Goal: Navigation & Orientation: Find specific page/section

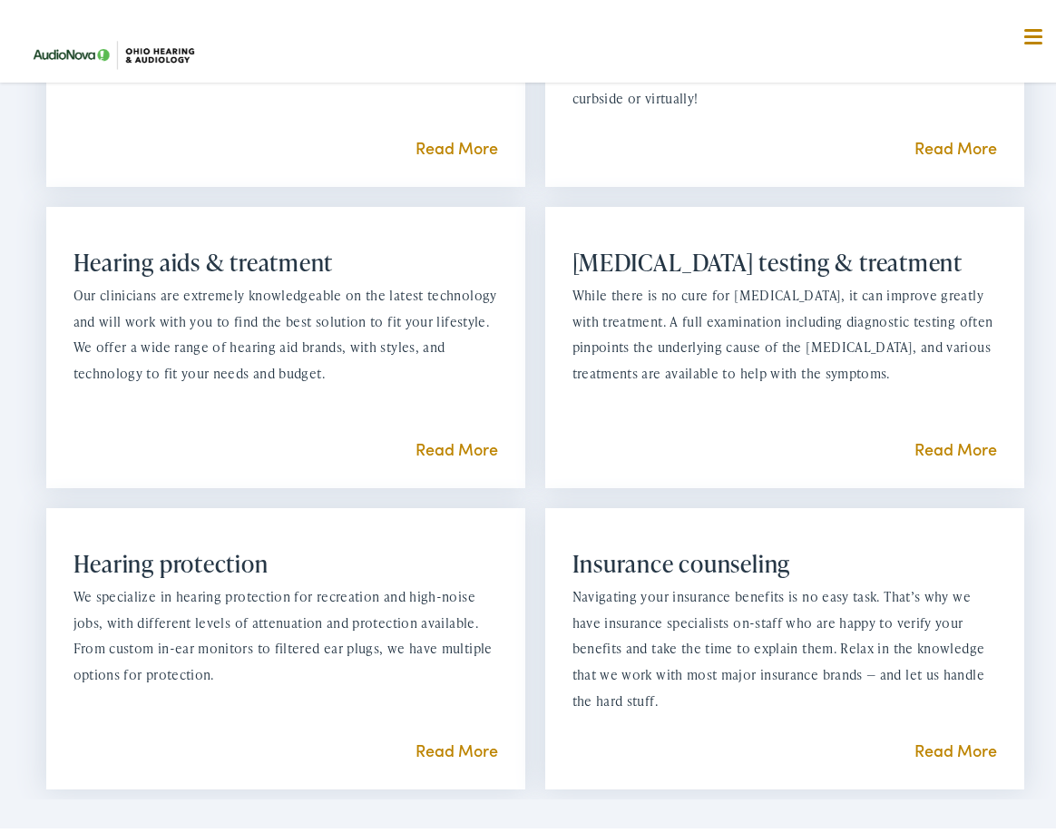
scroll to position [1543, 0]
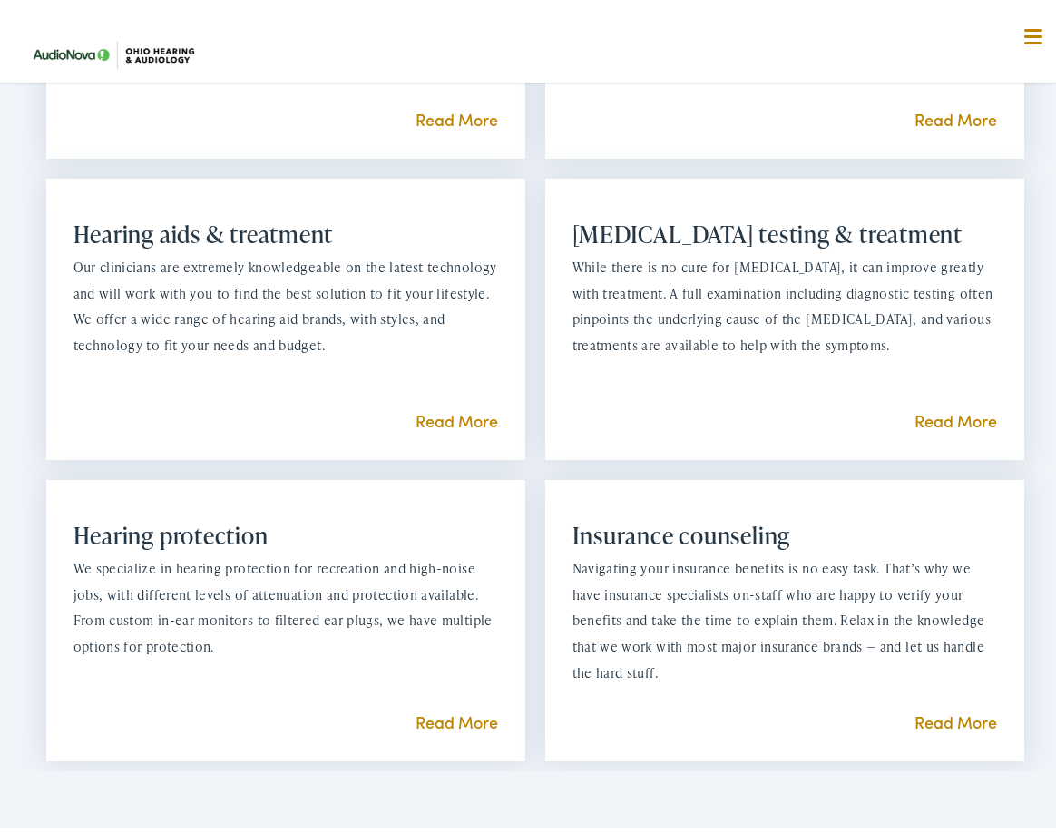
click at [433, 426] on link "Read More" at bounding box center [457, 415] width 83 height 23
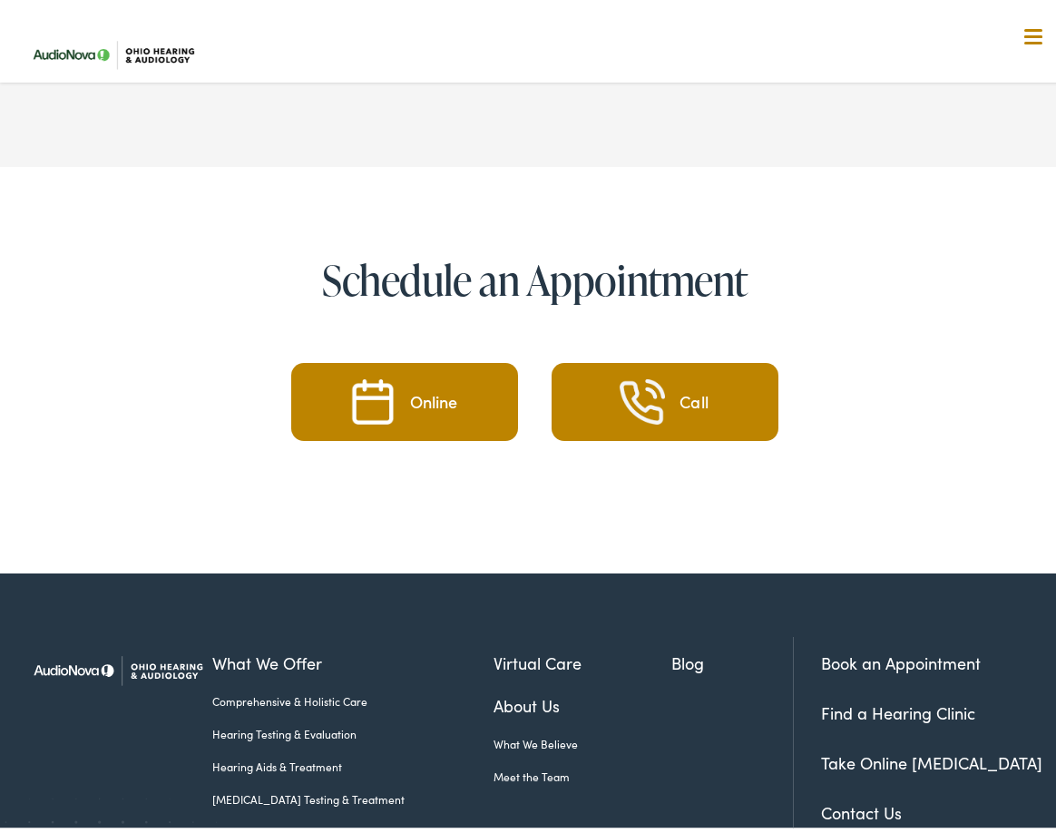
scroll to position [8530, 0]
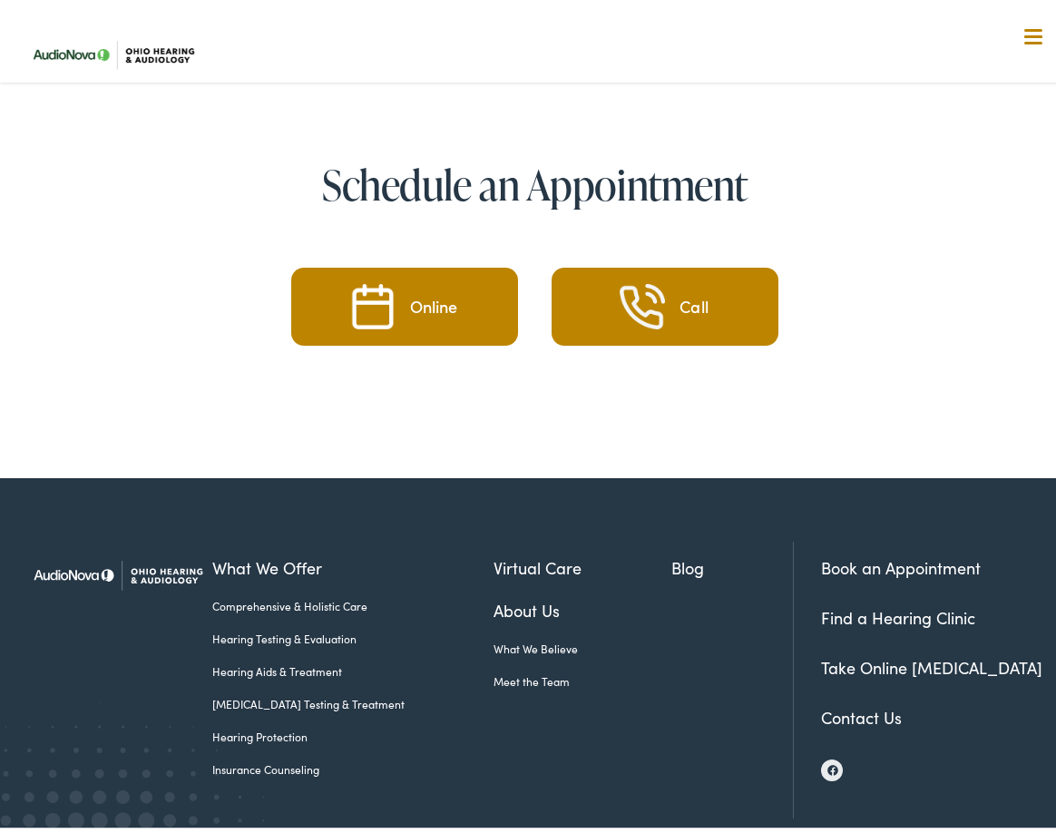
click at [857, 701] on link "Contact Us" at bounding box center [861, 712] width 81 height 23
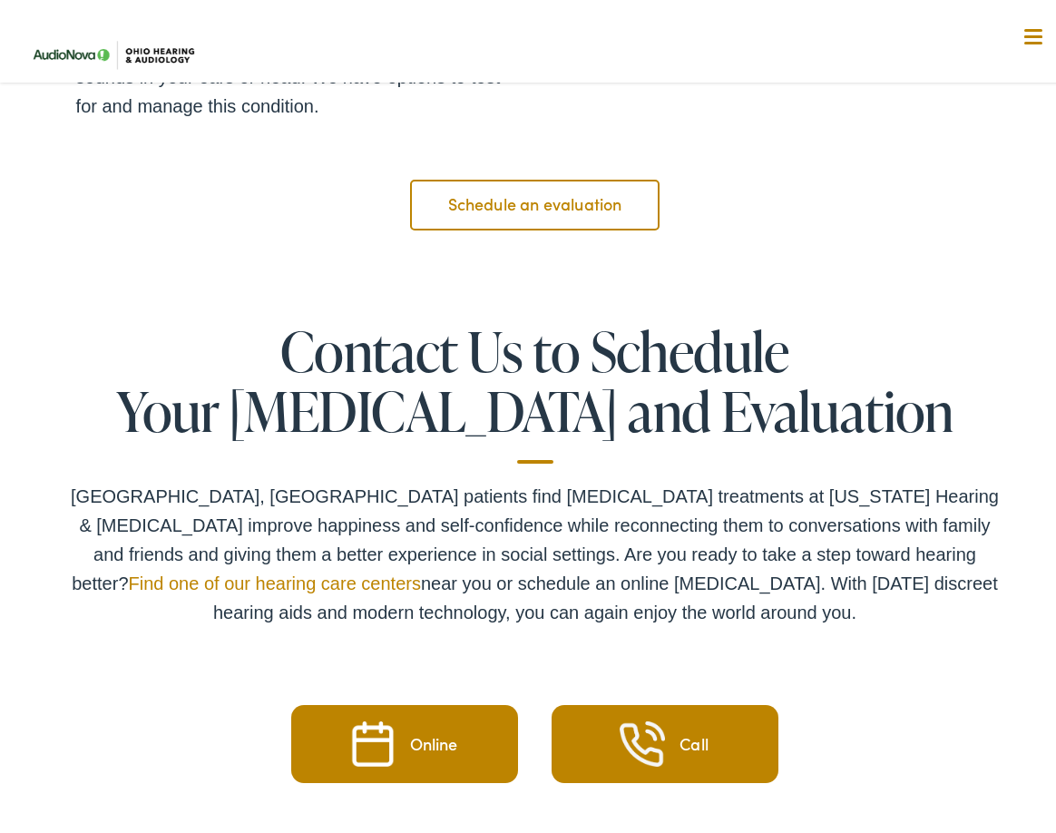
scroll to position [3357, 0]
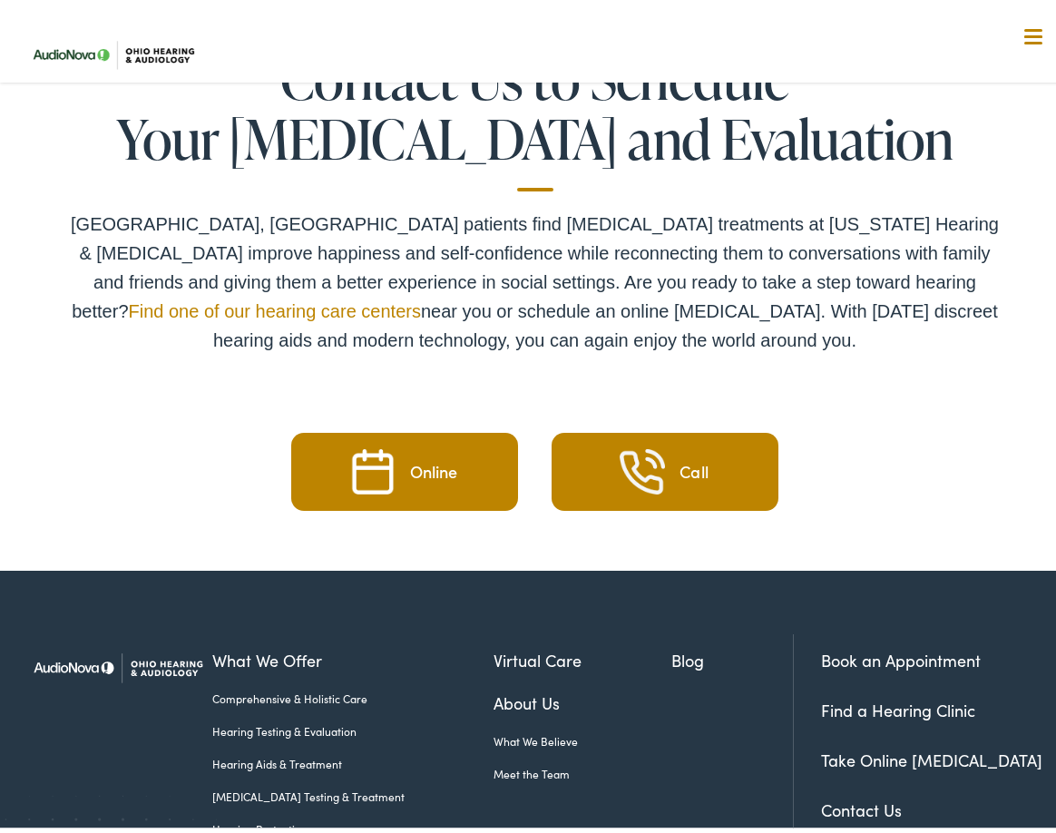
click at [867, 693] on link "Find a Hearing Clinic" at bounding box center [898, 704] width 154 height 23
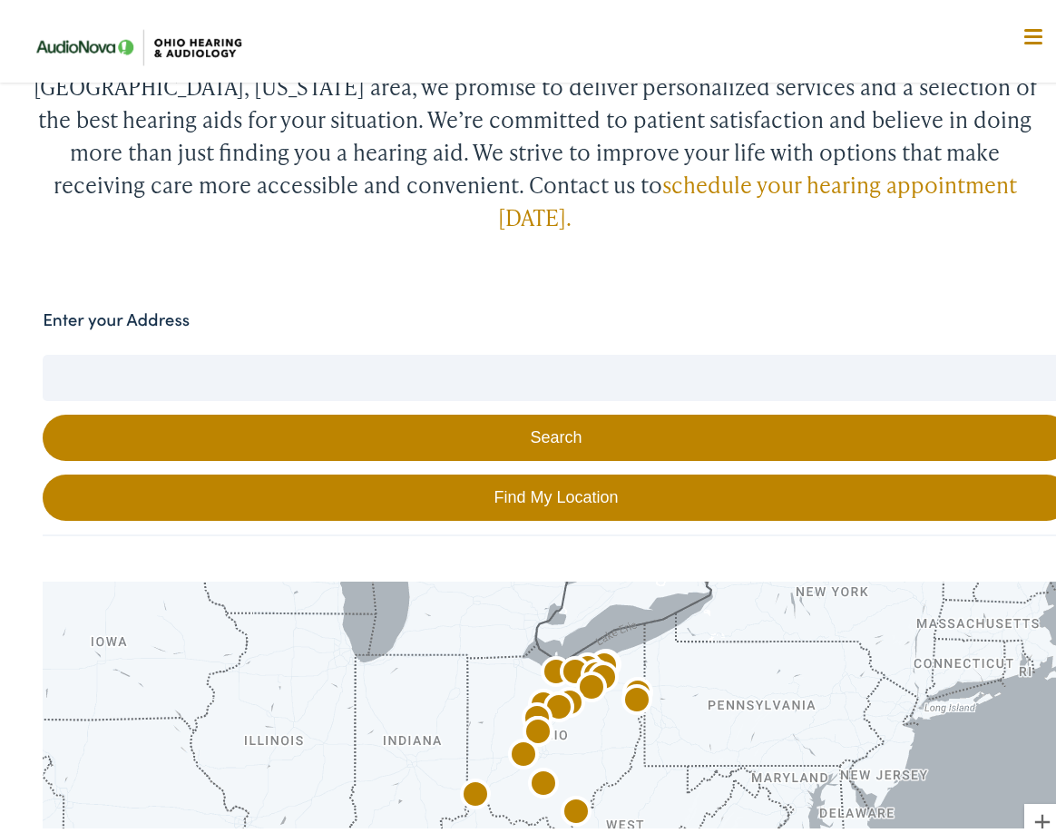
scroll to position [362, 0]
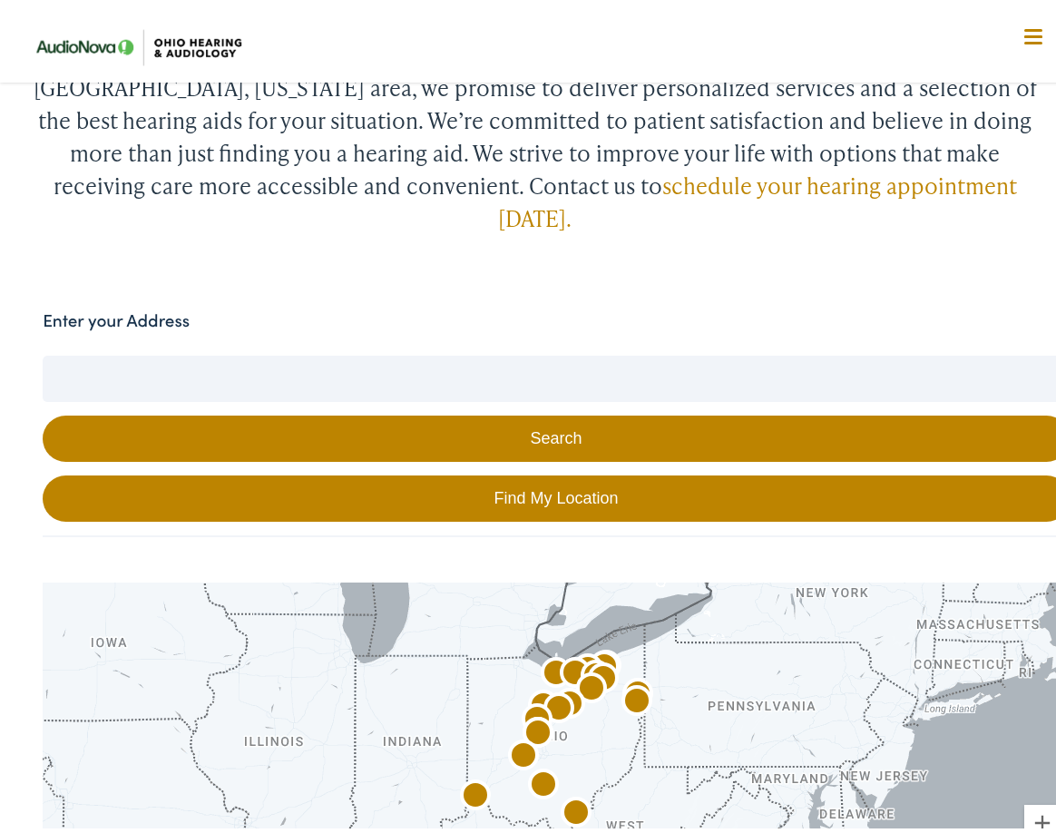
click at [82, 350] on input "Enter your Address" at bounding box center [556, 372] width 1027 height 45
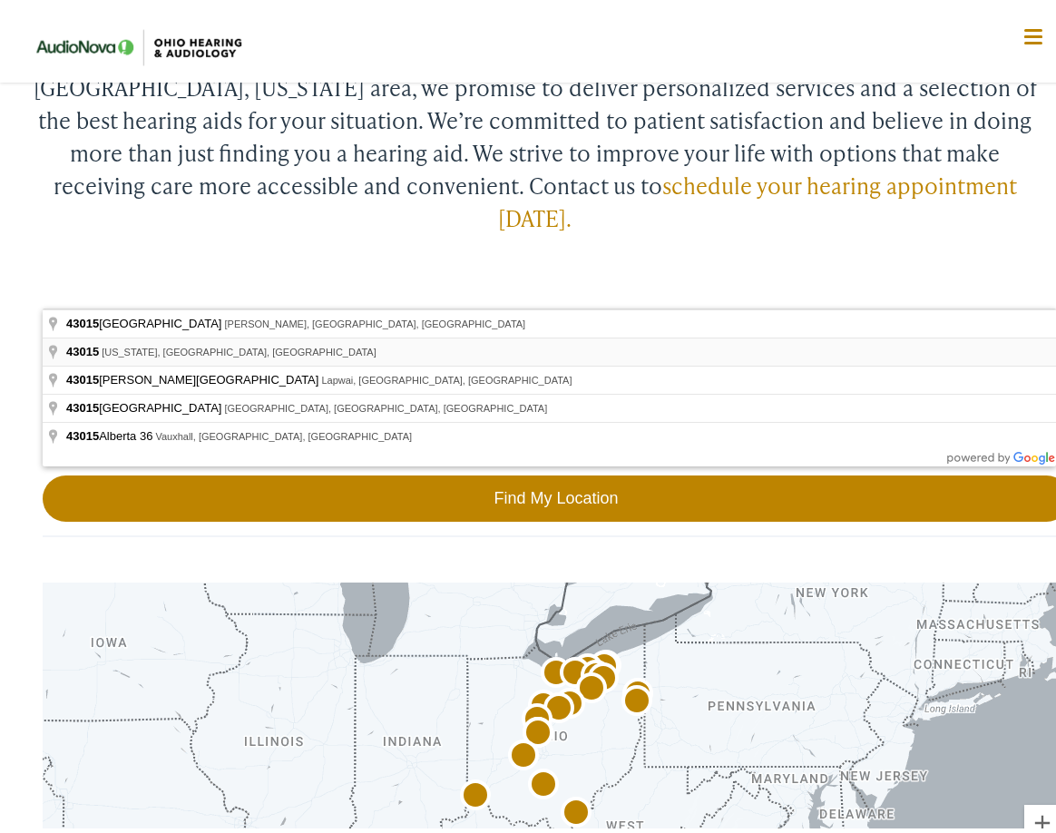
type input "Delaware, OH 43015, USA"
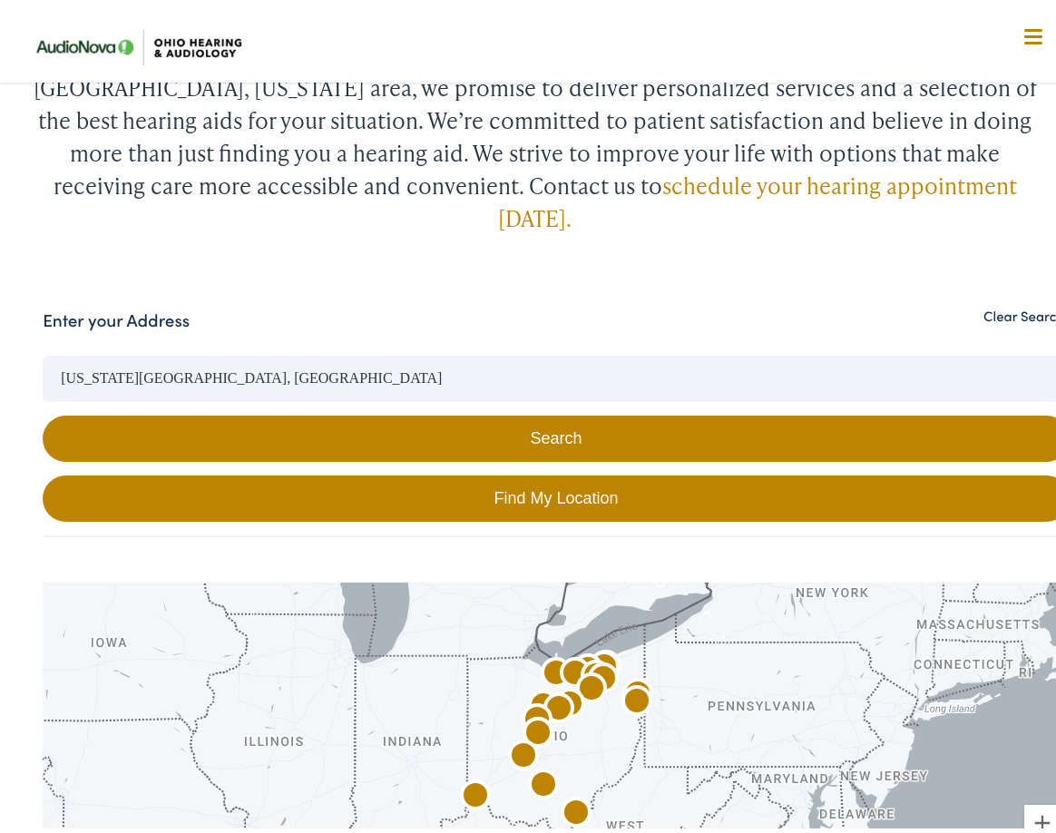
click at [131, 410] on button "Search" at bounding box center [556, 433] width 1027 height 46
click at [52, 350] on input "Delaware, OH 43015, USA" at bounding box center [556, 372] width 1027 height 45
paste input "1100 Sunbury Rd Ste 804"
click at [289, 410] on button "Search" at bounding box center [556, 433] width 1027 height 46
click at [554, 410] on button "Search" at bounding box center [556, 433] width 1027 height 46
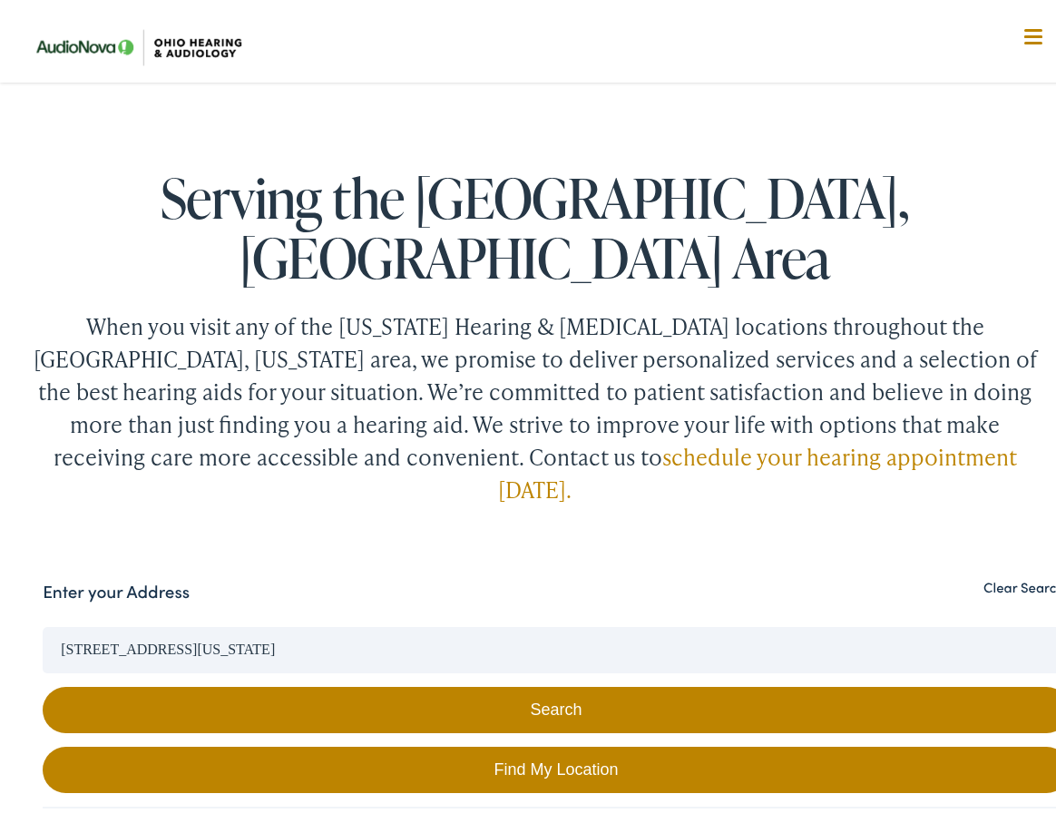
scroll to position [90, 0]
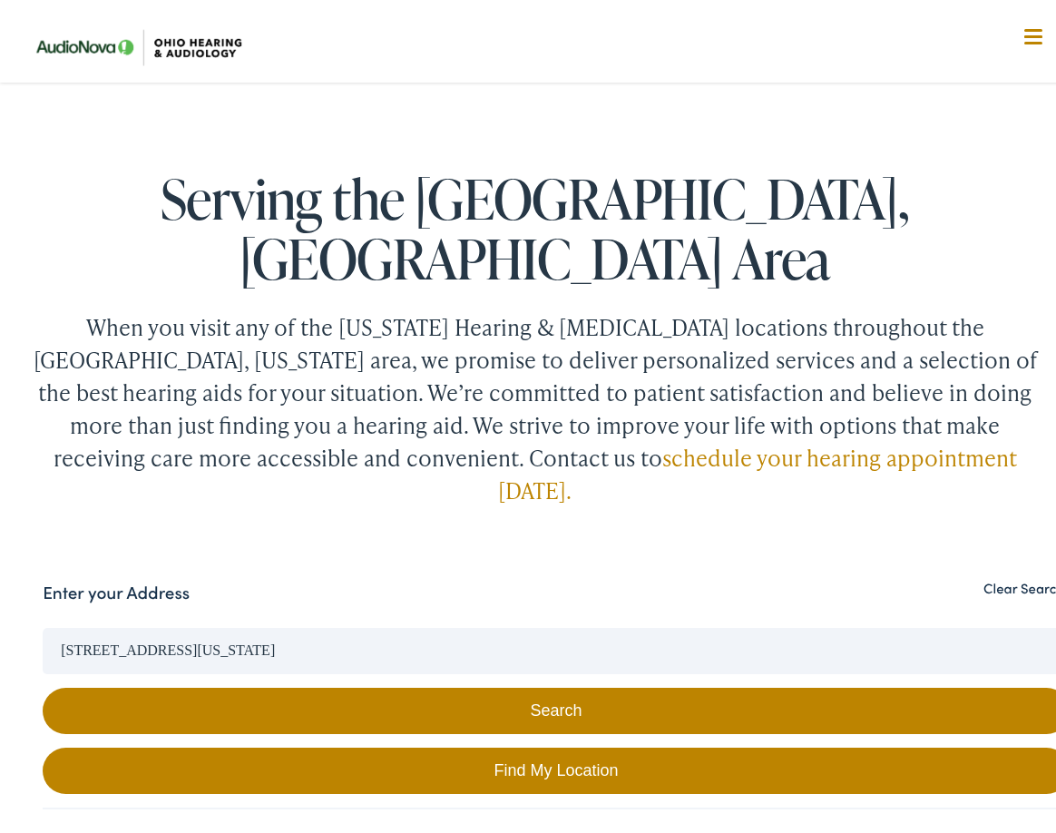
click at [211, 622] on input "1100 Sunbury Rd ste 804, Delaware, OH 43015, USA" at bounding box center [556, 644] width 1027 height 45
click at [111, 682] on button "Search" at bounding box center [556, 705] width 1027 height 46
click at [524, 682] on button "Search" at bounding box center [556, 705] width 1027 height 46
click at [517, 742] on link "Find My Location" at bounding box center [556, 765] width 1027 height 46
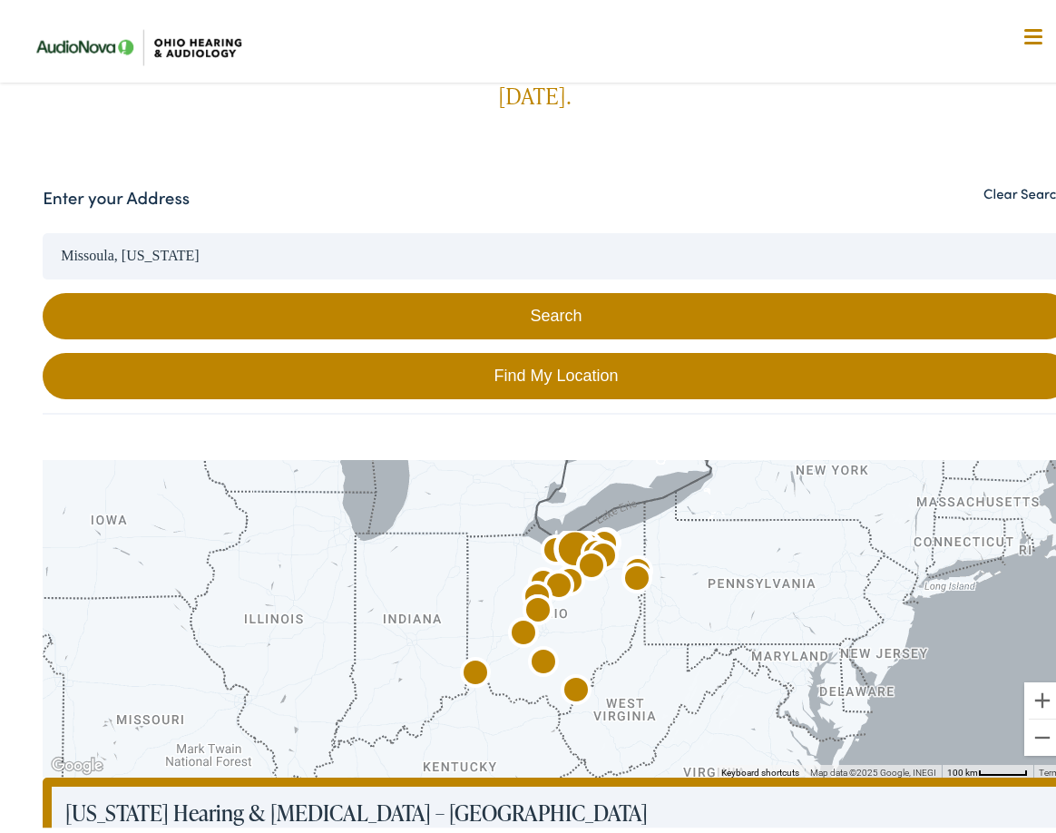
scroll to position [181, 0]
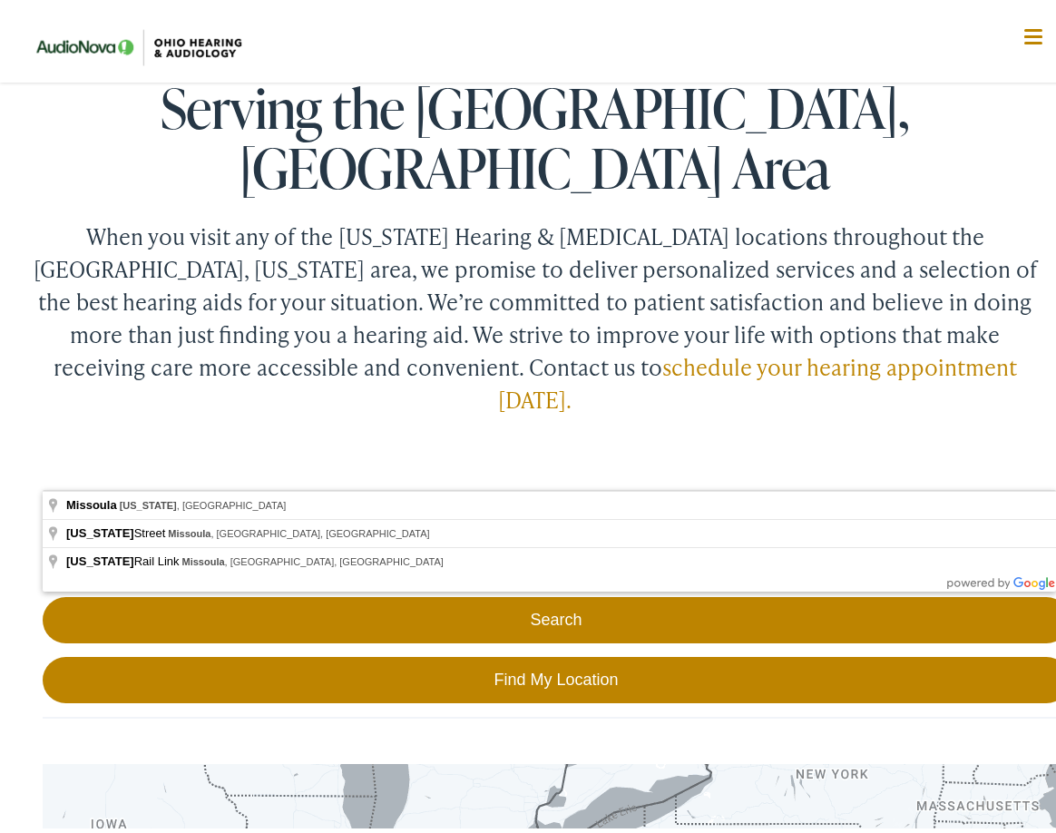
drag, startPoint x: 202, startPoint y: 466, endPoint x: -66, endPoint y: 465, distance: 268.6
drag, startPoint x: 194, startPoint y: 466, endPoint x: -81, endPoint y: 466, distance: 274.9
paste input "43065"
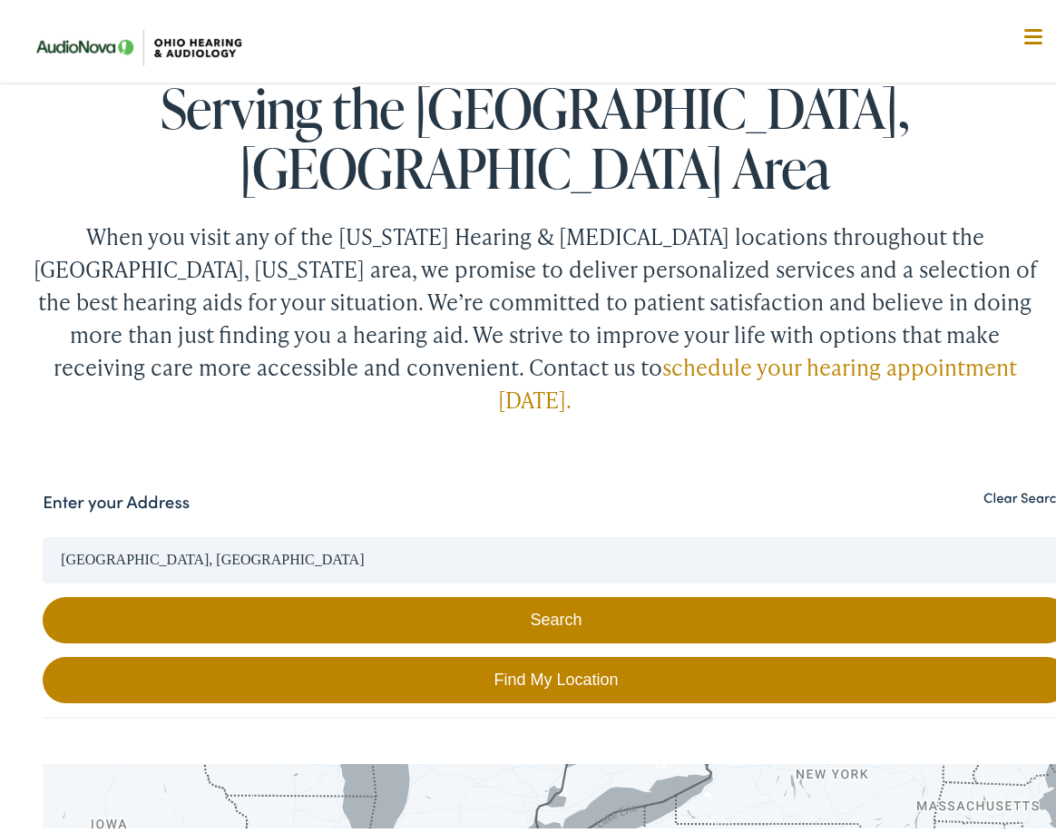
click at [534, 592] on button "Search" at bounding box center [556, 615] width 1027 height 46
click at [494, 652] on link "Find My Location" at bounding box center [556, 675] width 1027 height 46
type input "Missoula, Montana"
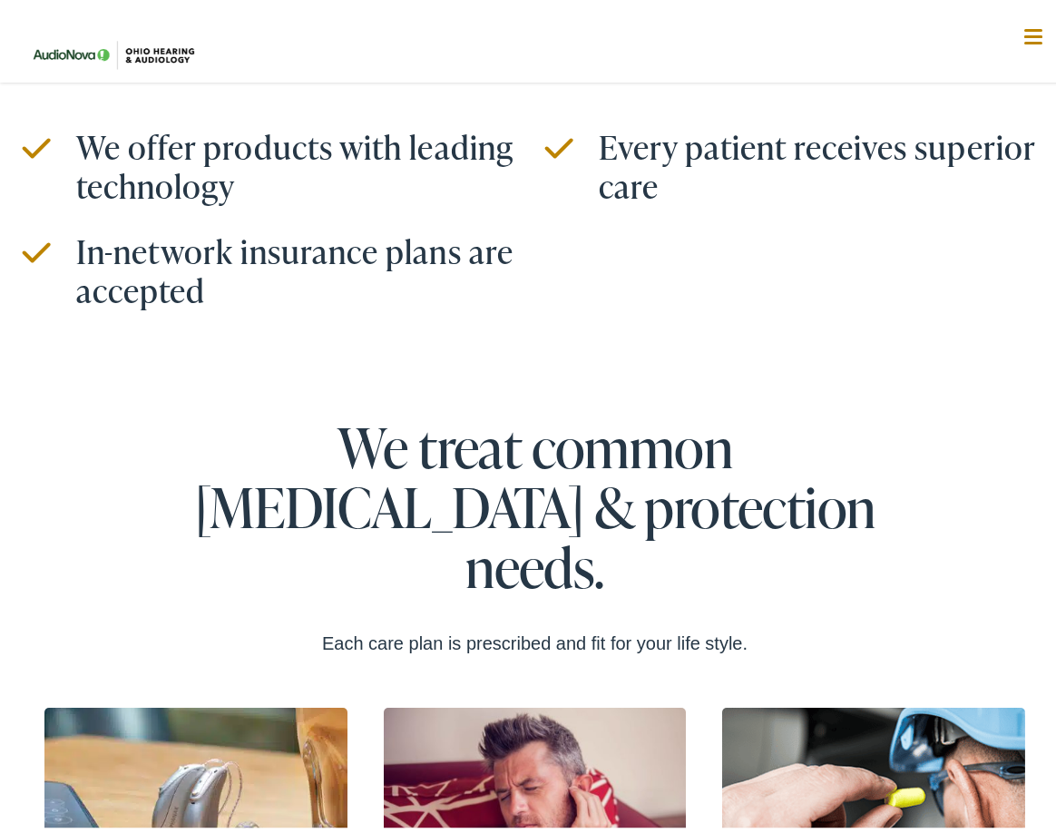
scroll to position [3630, 0]
